Goal: Task Accomplishment & Management: Manage account settings

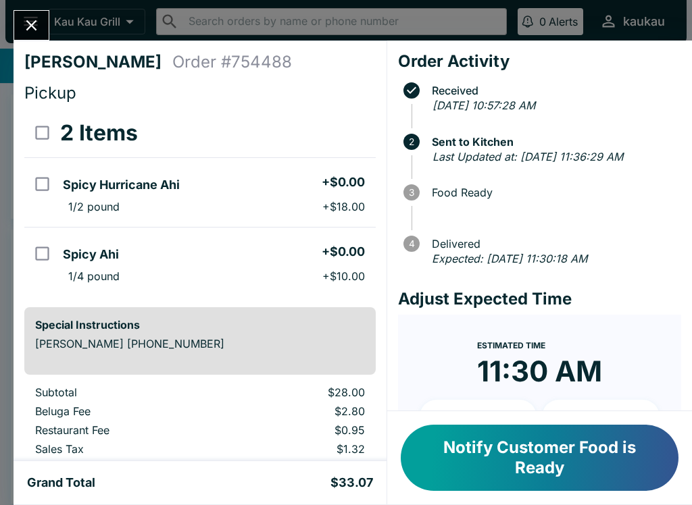
click at [523, 447] on button "Notify Customer Food is Ready" at bounding box center [540, 458] width 278 height 66
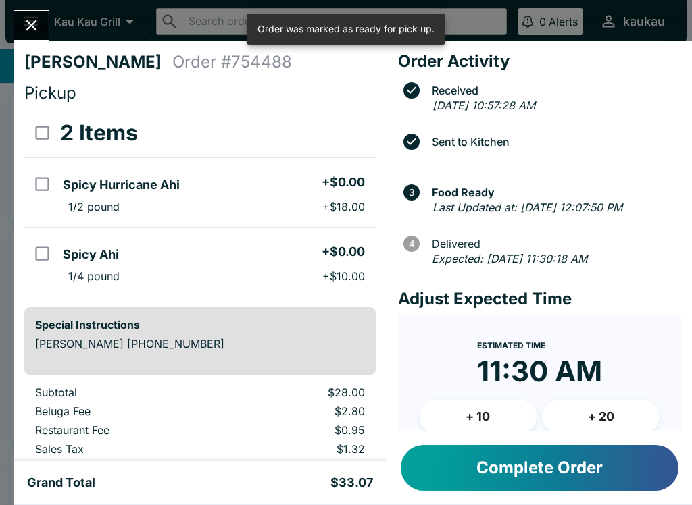
click at [525, 463] on button "Complete Order" at bounding box center [540, 468] width 278 height 46
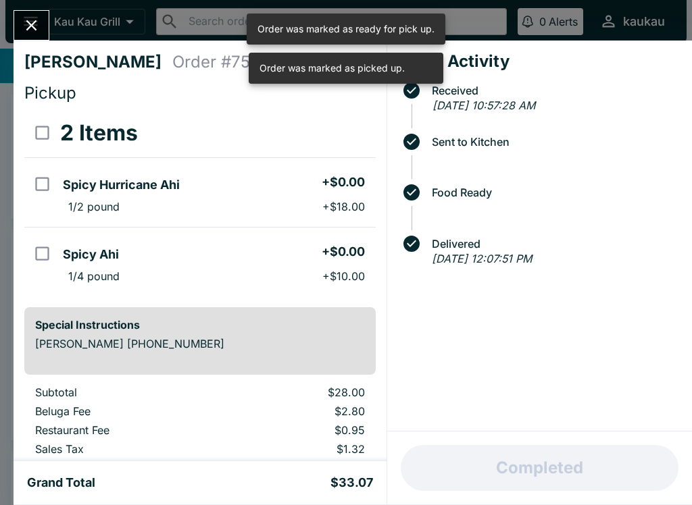
click at [7, 30] on div "[PERSON_NAME] Order # 754488 Pickup 2 Items Spicy Hurricane Ahi + $0.00 1/2 pou…" at bounding box center [346, 252] width 692 height 505
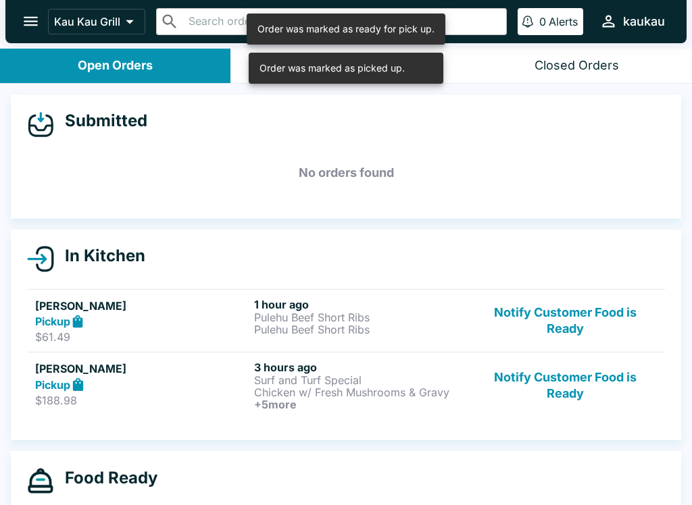
click at [7, 30] on div at bounding box center [7, 252] width 14 height 505
click at [543, 320] on button "Notify Customer Food is Ready" at bounding box center [565, 321] width 183 height 47
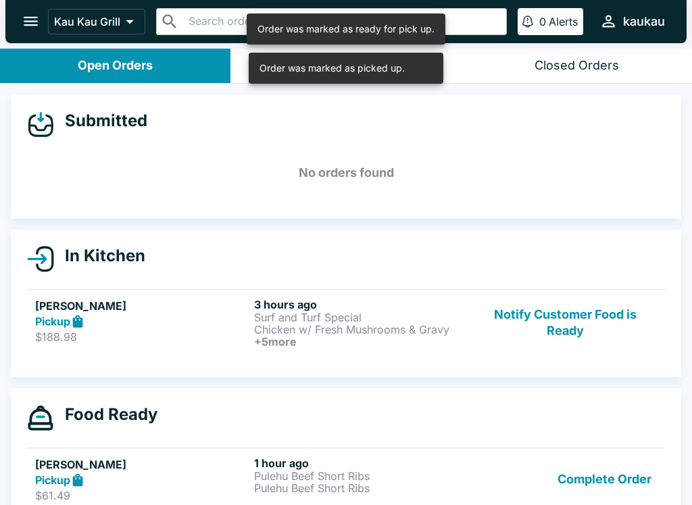
click at [545, 325] on button "Notify Customer Food is Ready" at bounding box center [565, 323] width 183 height 50
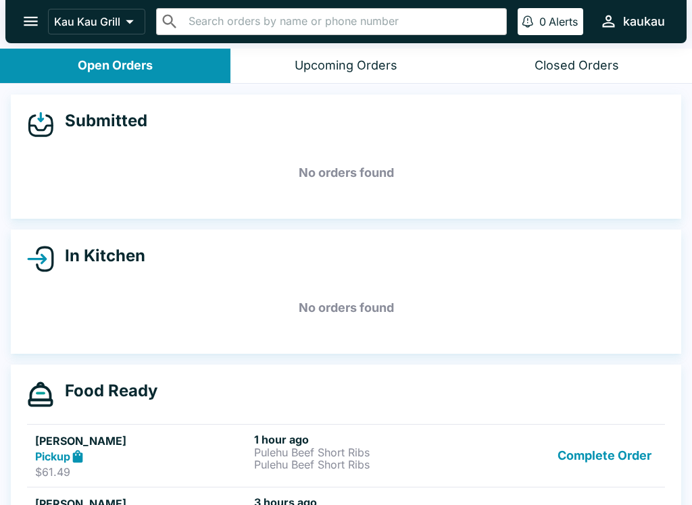
click at [584, 464] on button "Complete Order" at bounding box center [604, 456] width 105 height 47
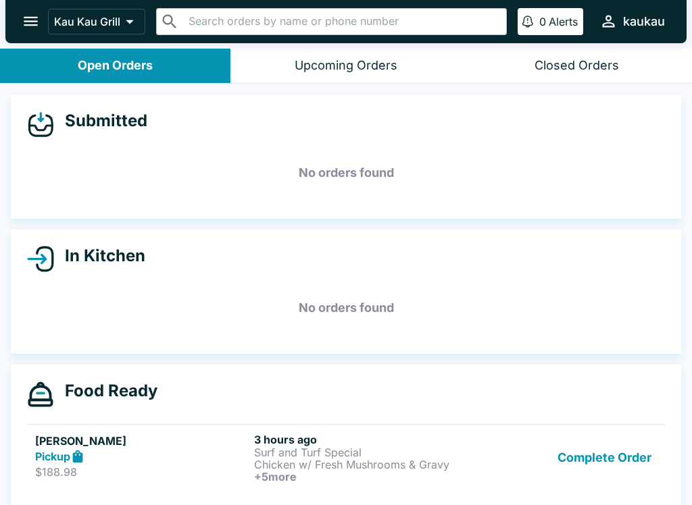
click at [575, 465] on button "Complete Order" at bounding box center [604, 458] width 105 height 50
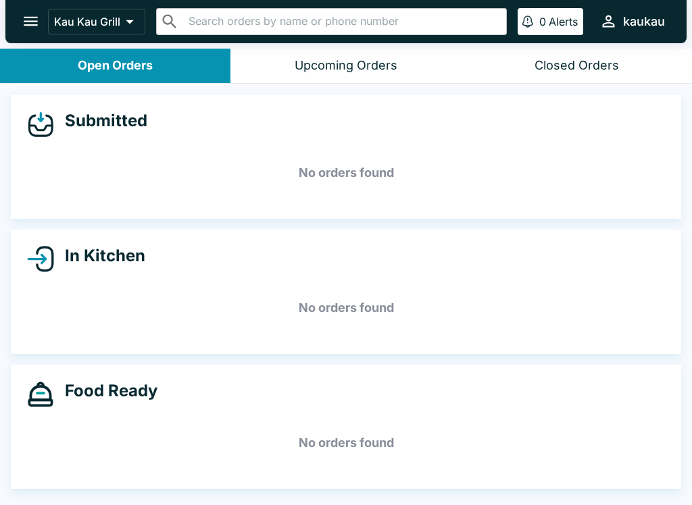
scroll to position [2, 0]
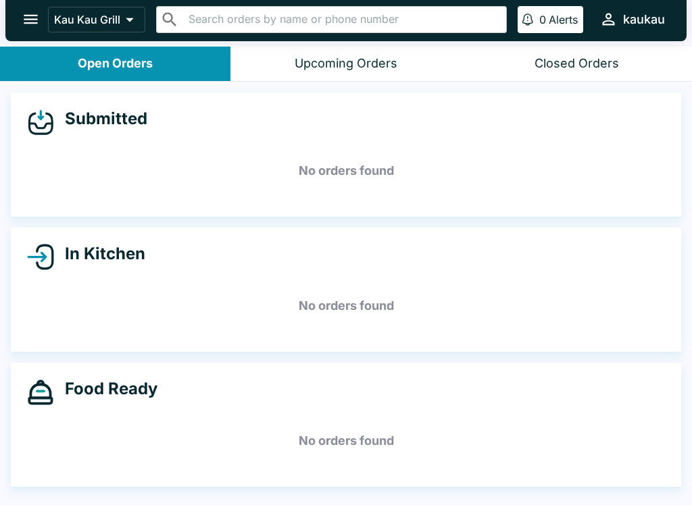
click at [15, 13] on button "open drawer" at bounding box center [31, 19] width 34 height 34
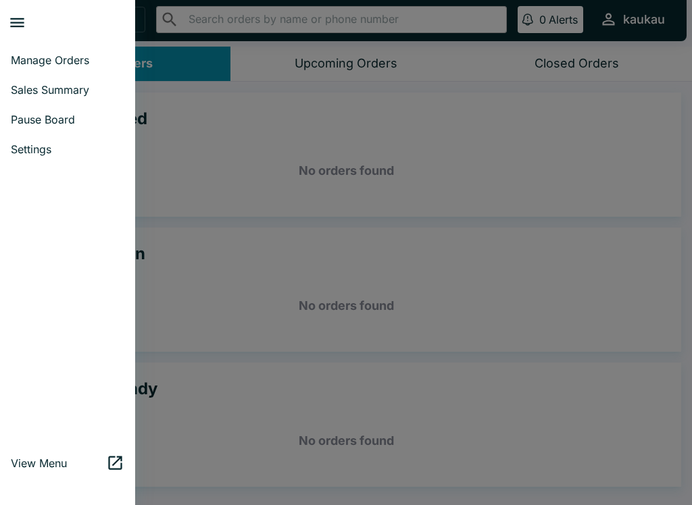
click at [24, 119] on span "Pause Board" at bounding box center [68, 120] width 114 height 14
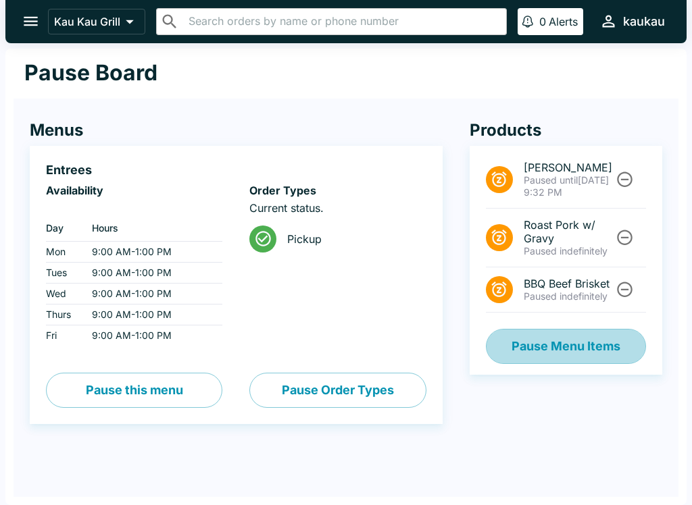
click at [522, 339] on button "Pause Menu Items" at bounding box center [566, 346] width 160 height 35
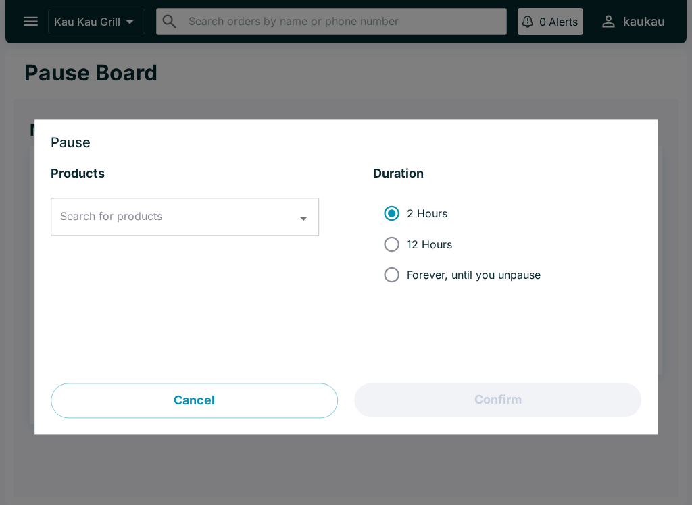
click at [304, 229] on button "Open" at bounding box center [303, 218] width 21 height 21
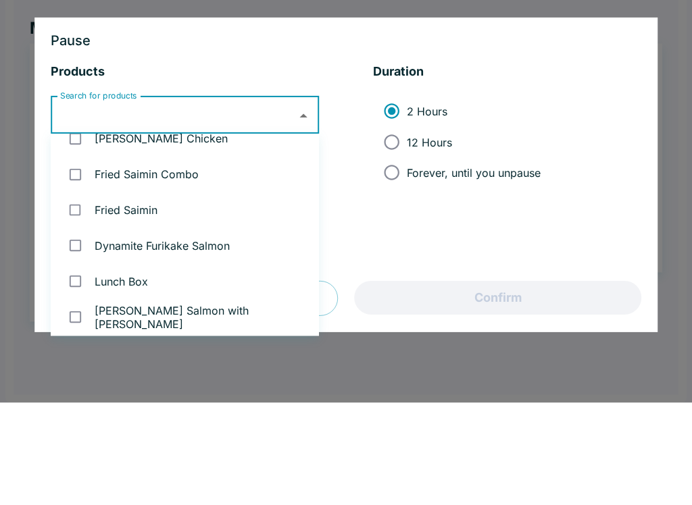
type input "u"
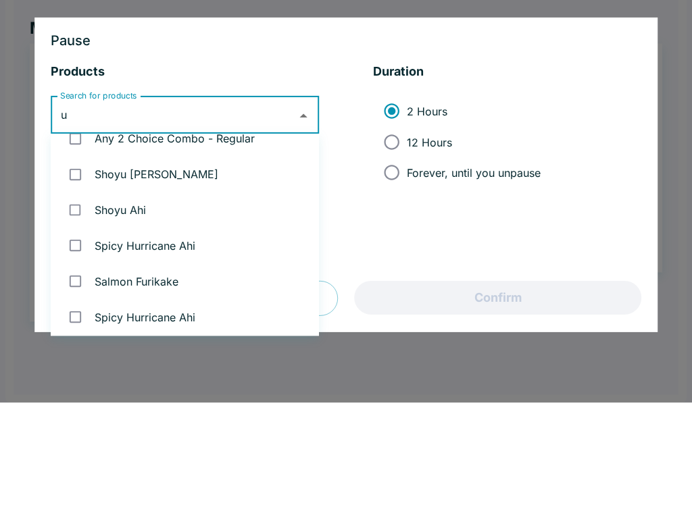
scroll to position [207, 0]
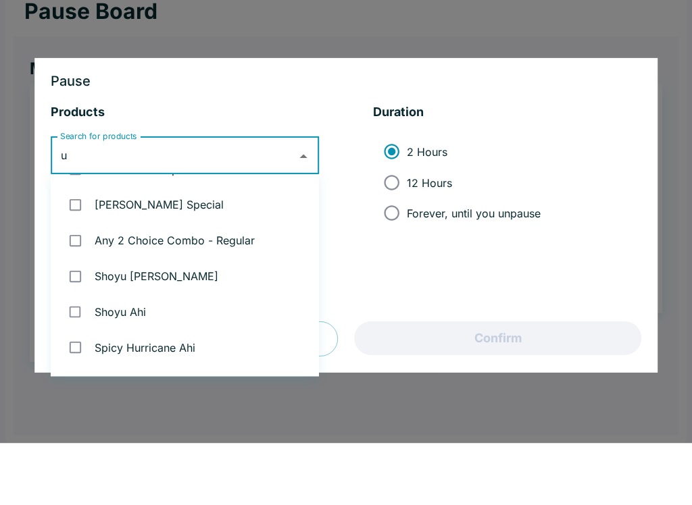
click at [222, 249] on li "[PERSON_NAME] Special" at bounding box center [185, 267] width 268 height 36
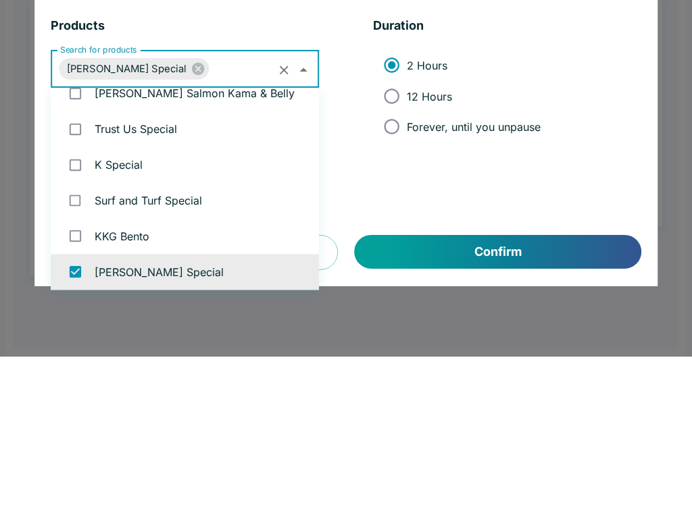
click at [284, 211] on icon "Clear" at bounding box center [284, 219] width 16 height 16
checkbox input "false"
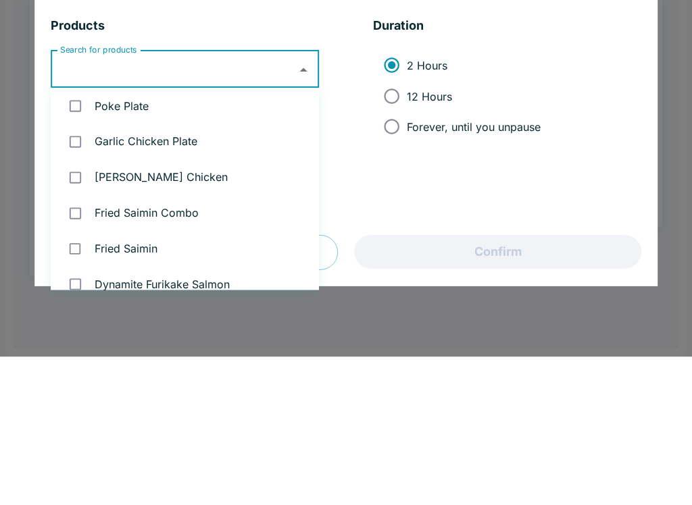
scroll to position [180, 0]
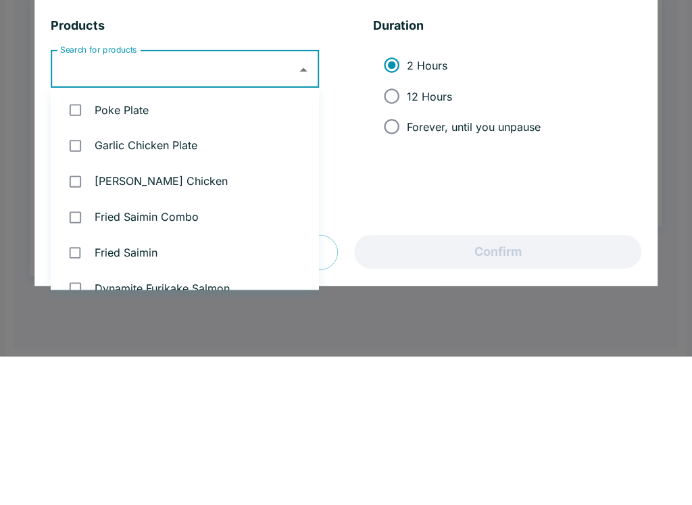
click at [75, 245] on input "checkbox" at bounding box center [75, 259] width 28 height 28
checkbox input "true"
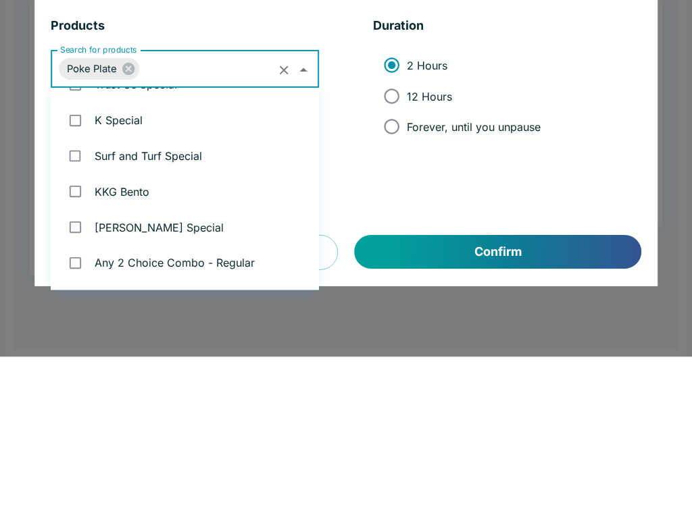
scroll to position [531, 0]
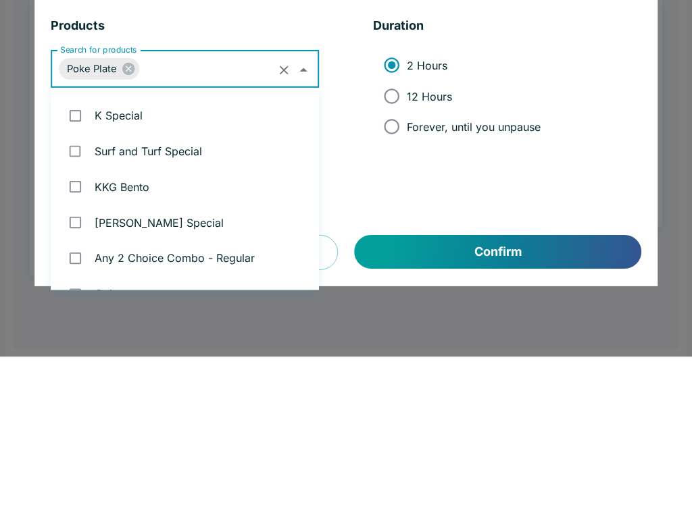
click at [81, 251] on input "checkbox" at bounding box center [75, 265] width 28 height 28
checkbox input "true"
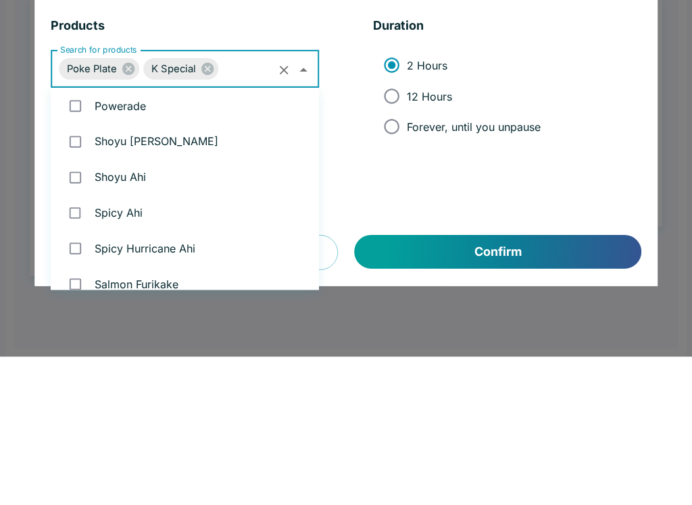
scroll to position [916, 0]
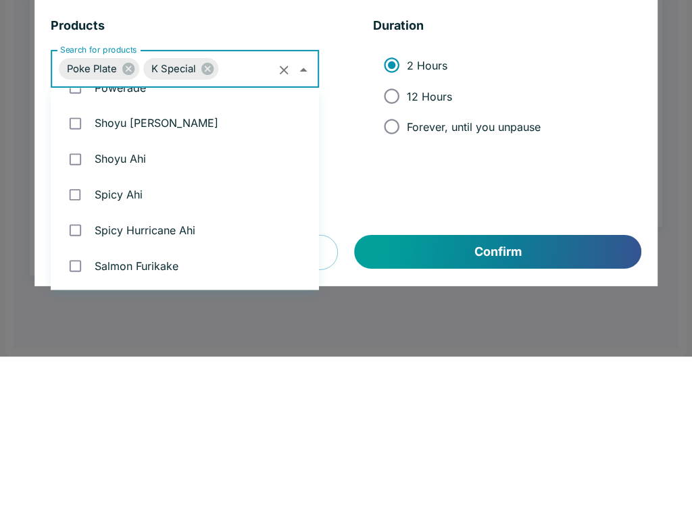
click at [84, 258] on input "checkbox" at bounding box center [75, 272] width 28 height 28
checkbox input "true"
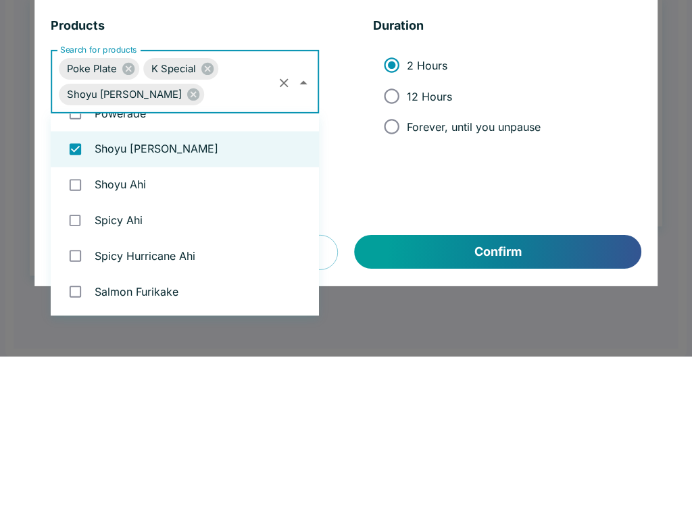
click at [80, 320] on input "checkbox" at bounding box center [75, 334] width 28 height 28
checkbox input "true"
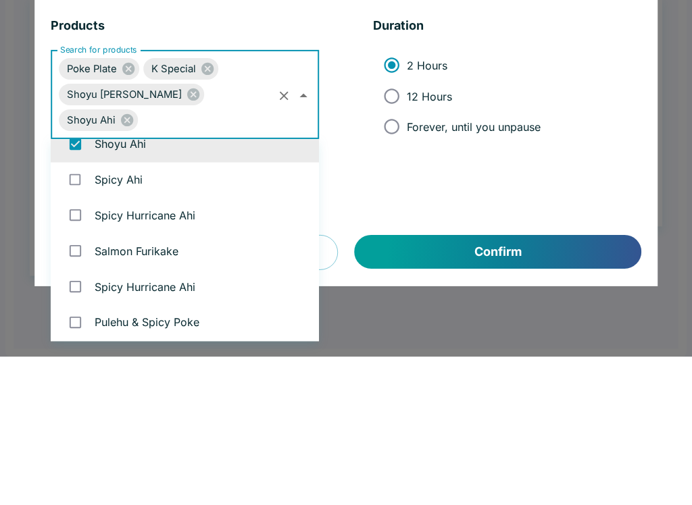
scroll to position [984, 0]
click at [74, 314] on input "checkbox" at bounding box center [75, 328] width 28 height 28
checkbox input "true"
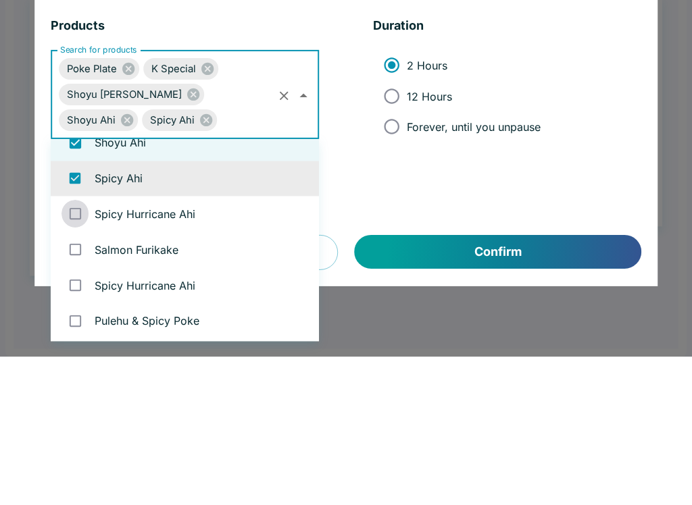
click at [76, 349] on input "checkbox" at bounding box center [75, 363] width 28 height 28
checkbox input "true"
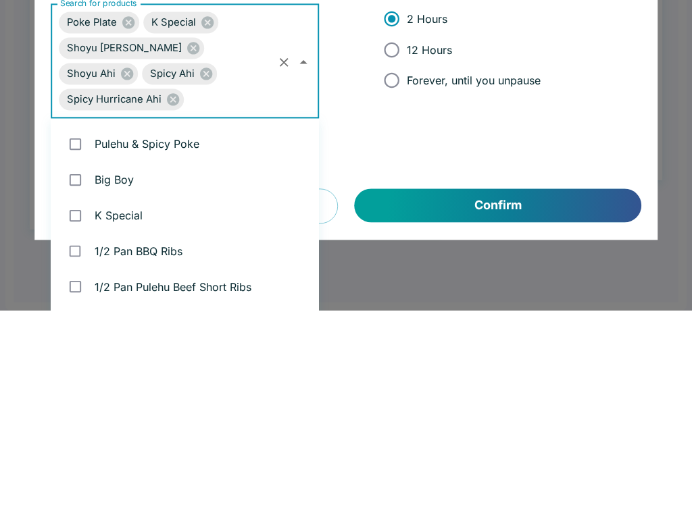
scroll to position [1142, 0]
click at [75, 324] on input "checkbox" at bounding box center [75, 338] width 28 height 28
checkbox input "true"
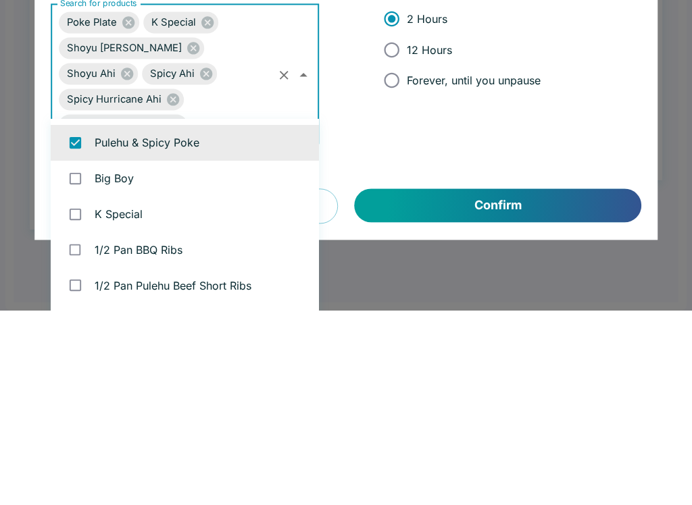
click at [80, 395] on input "checkbox" at bounding box center [75, 409] width 28 height 28
checkbox input "true"
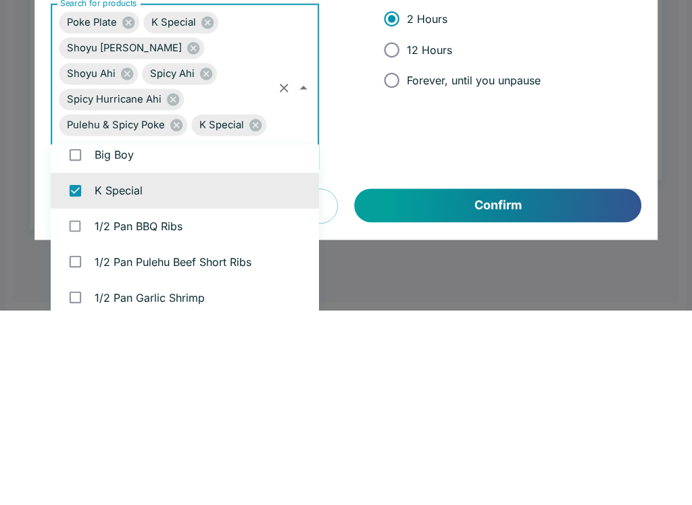
scroll to position [1187, 0]
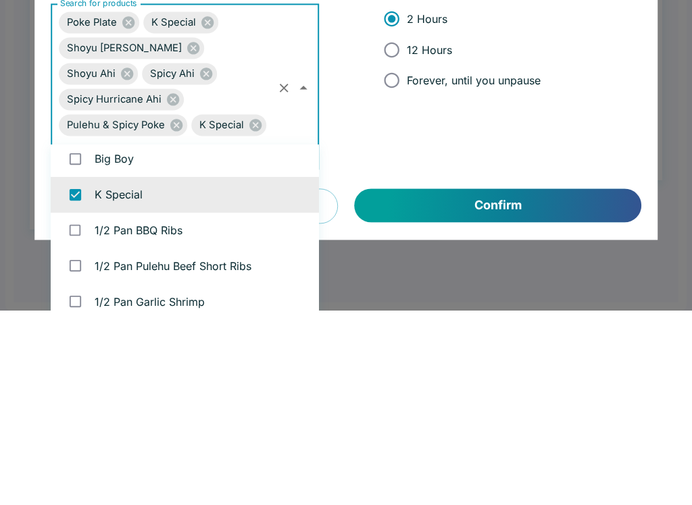
click at [510, 384] on button "Confirm" at bounding box center [498, 401] width 286 height 34
